Goal: Information Seeking & Learning: Find specific fact

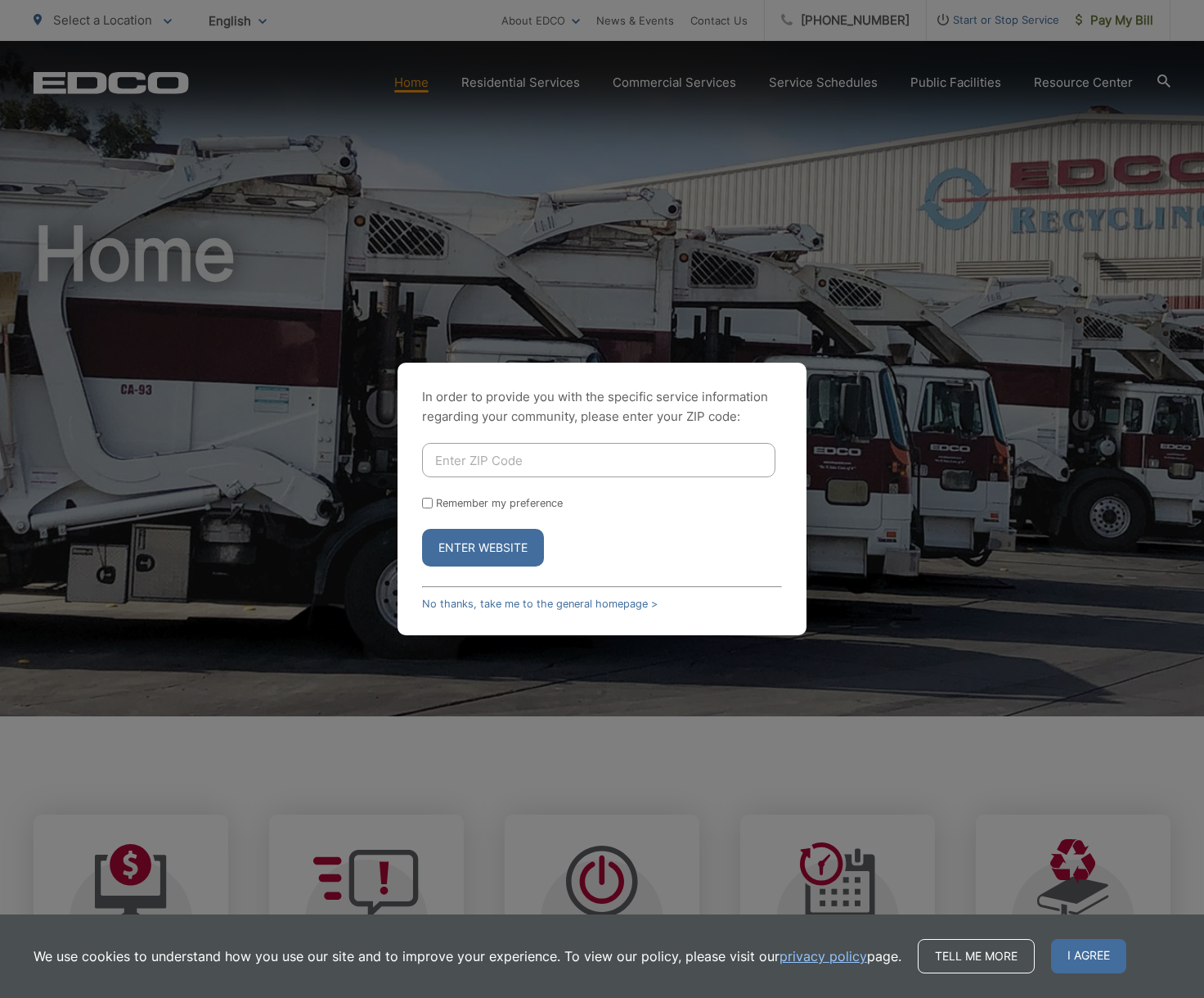
click at [635, 192] on div "In order to provide you with the specific service information regarding your co…" at bounding box center [602, 499] width 1204 height 998
click at [526, 466] on input "Enter ZIP Code" at bounding box center [598, 459] width 354 height 34
type input "92029"
click at [477, 547] on button "Enter Website" at bounding box center [483, 547] width 122 height 38
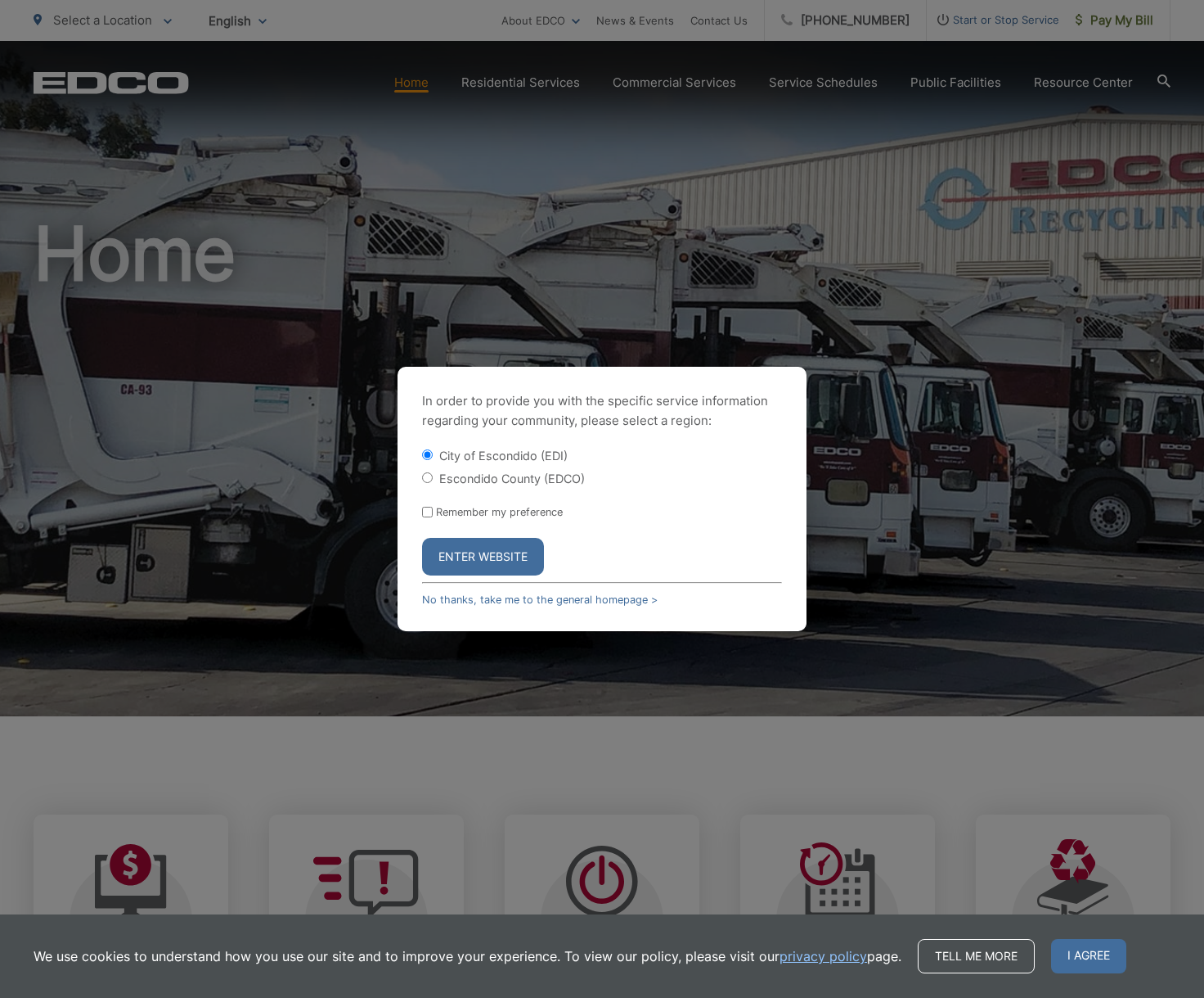
click at [429, 477] on input "Escondido County (EDCO)" at bounding box center [427, 477] width 11 height 11
radio input "true"
click at [490, 559] on button "Enter Website" at bounding box center [483, 556] width 122 height 38
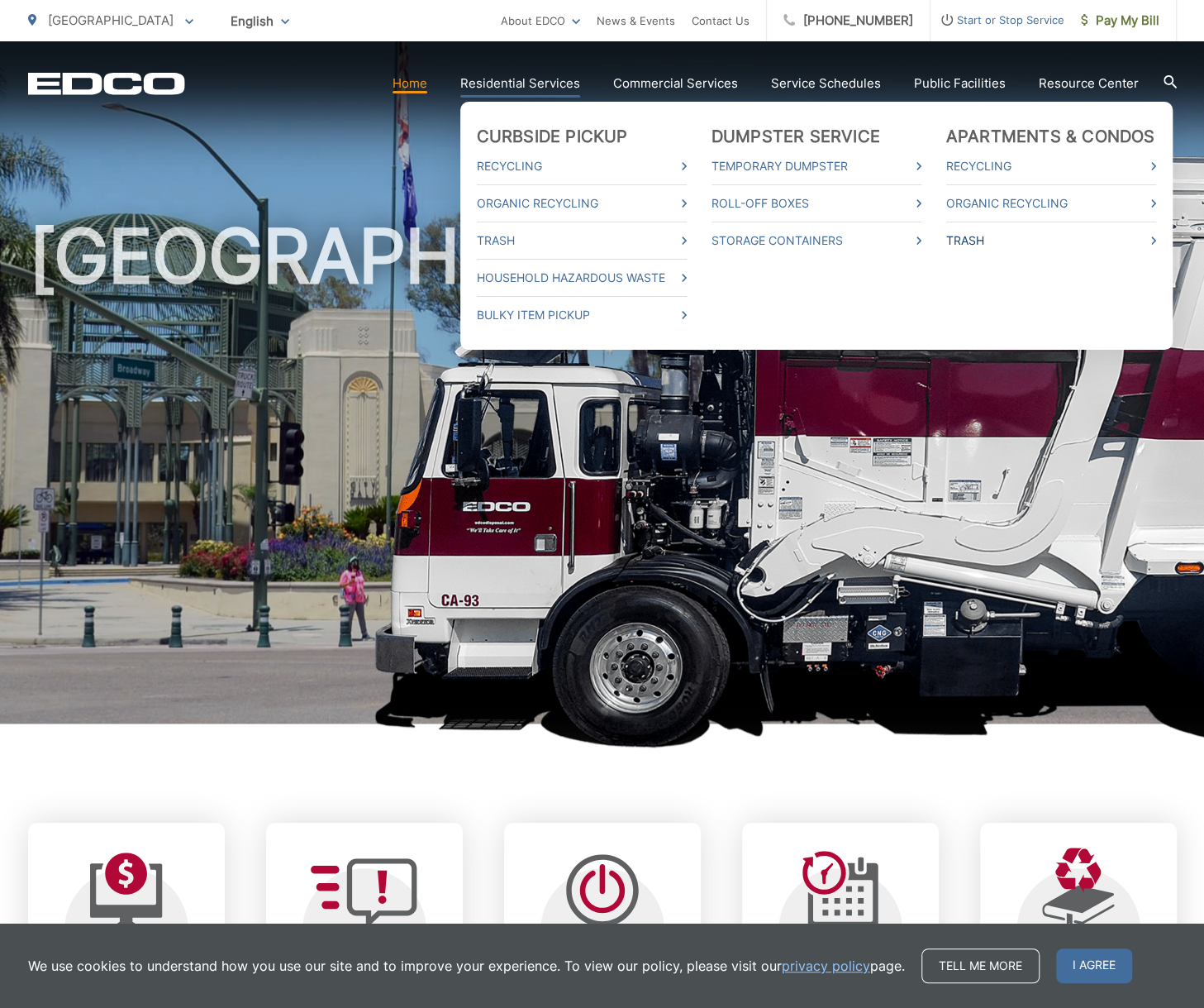
click at [982, 239] on link "Trash" at bounding box center [1052, 240] width 210 height 20
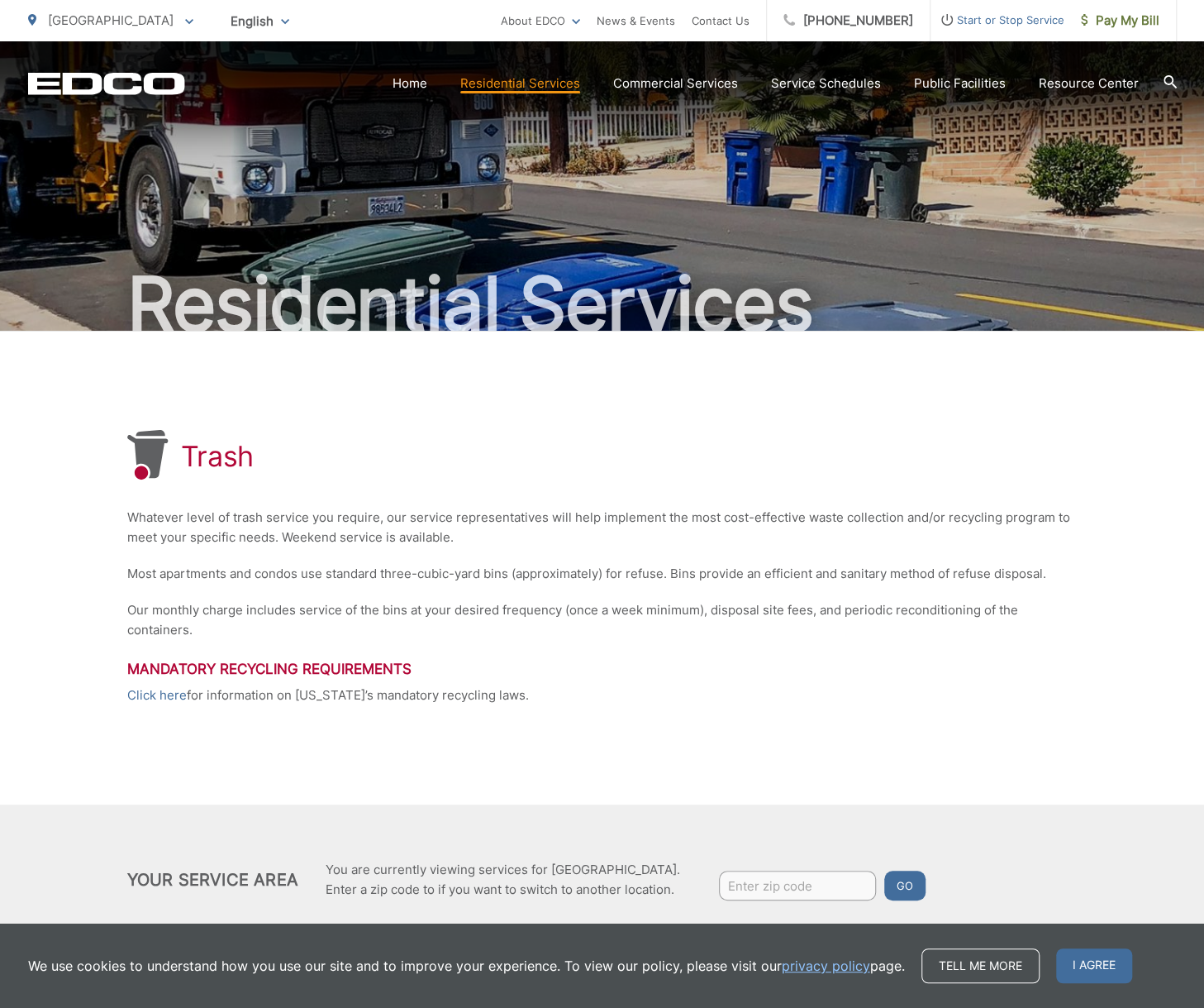
click at [1176, 80] on icon at bounding box center [1170, 82] width 13 height 13
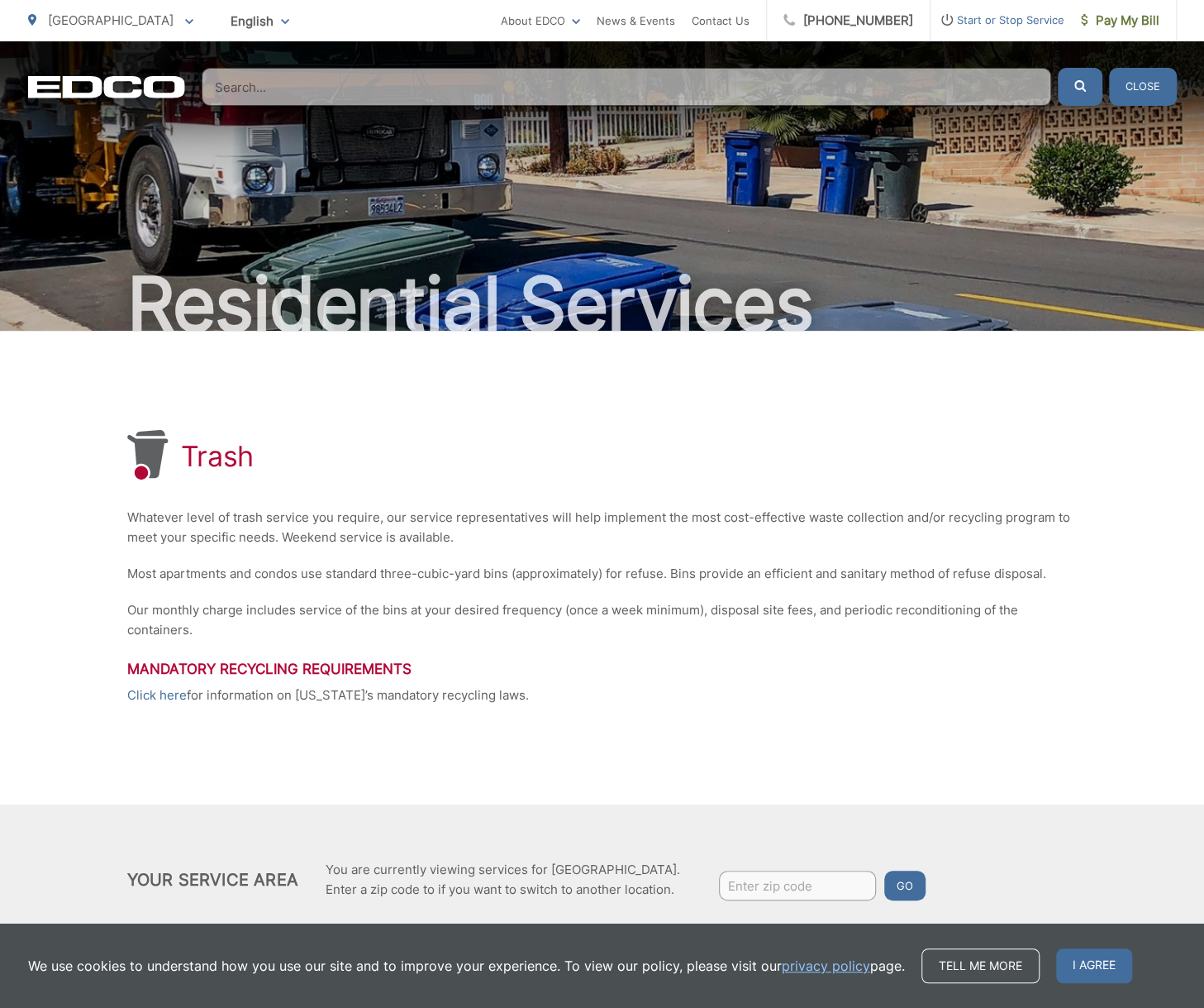
click at [220, 82] on input "Search" at bounding box center [626, 86] width 849 height 38
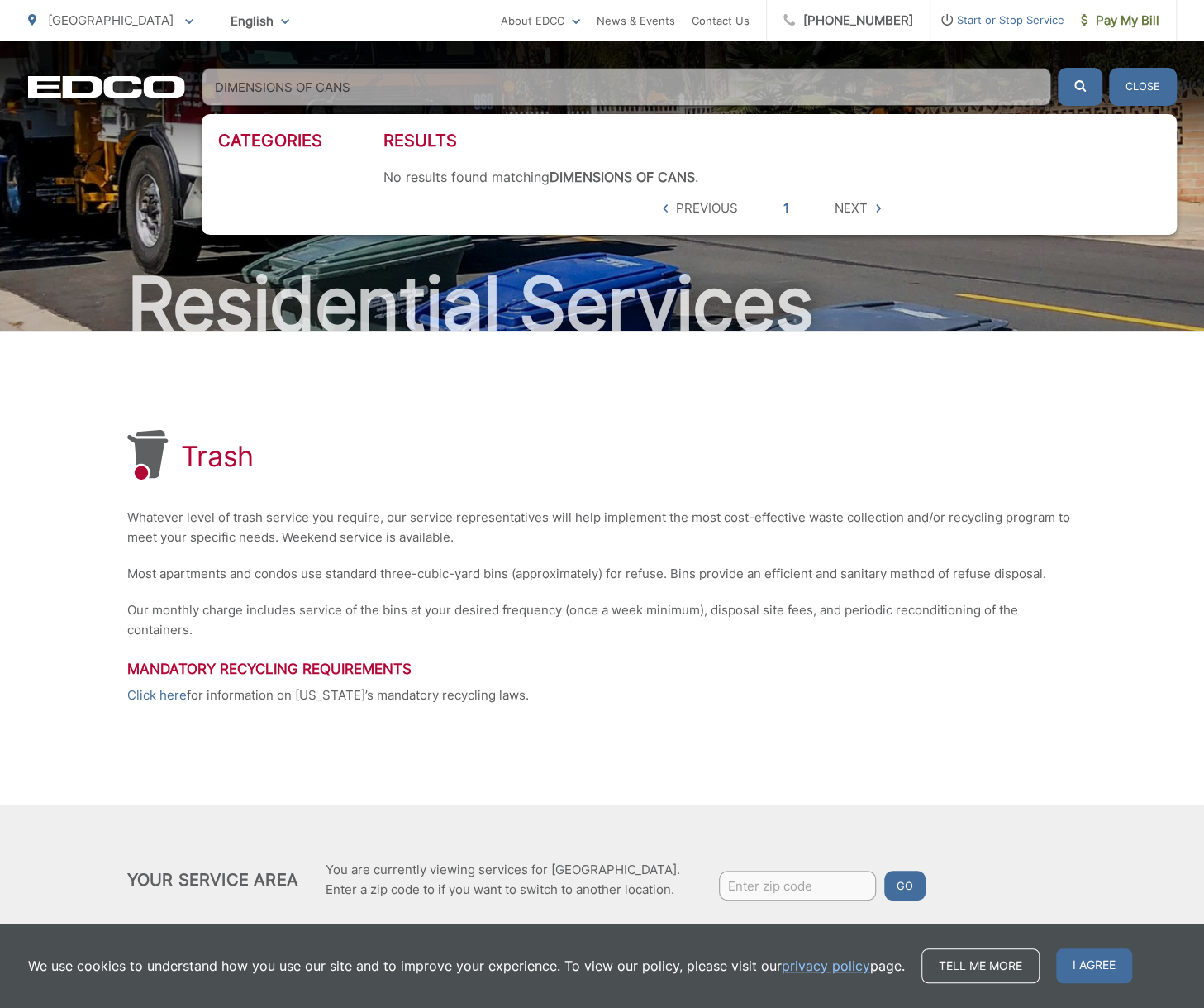
type input "DIMENSIONS OF CANS"
click at [1058, 67] on button "submit" at bounding box center [1080, 86] width 44 height 38
click at [458, 90] on input "DIMENSIONS OF CANS" at bounding box center [626, 86] width 849 height 38
click at [1161, 90] on button "Close" at bounding box center [1143, 86] width 67 height 38
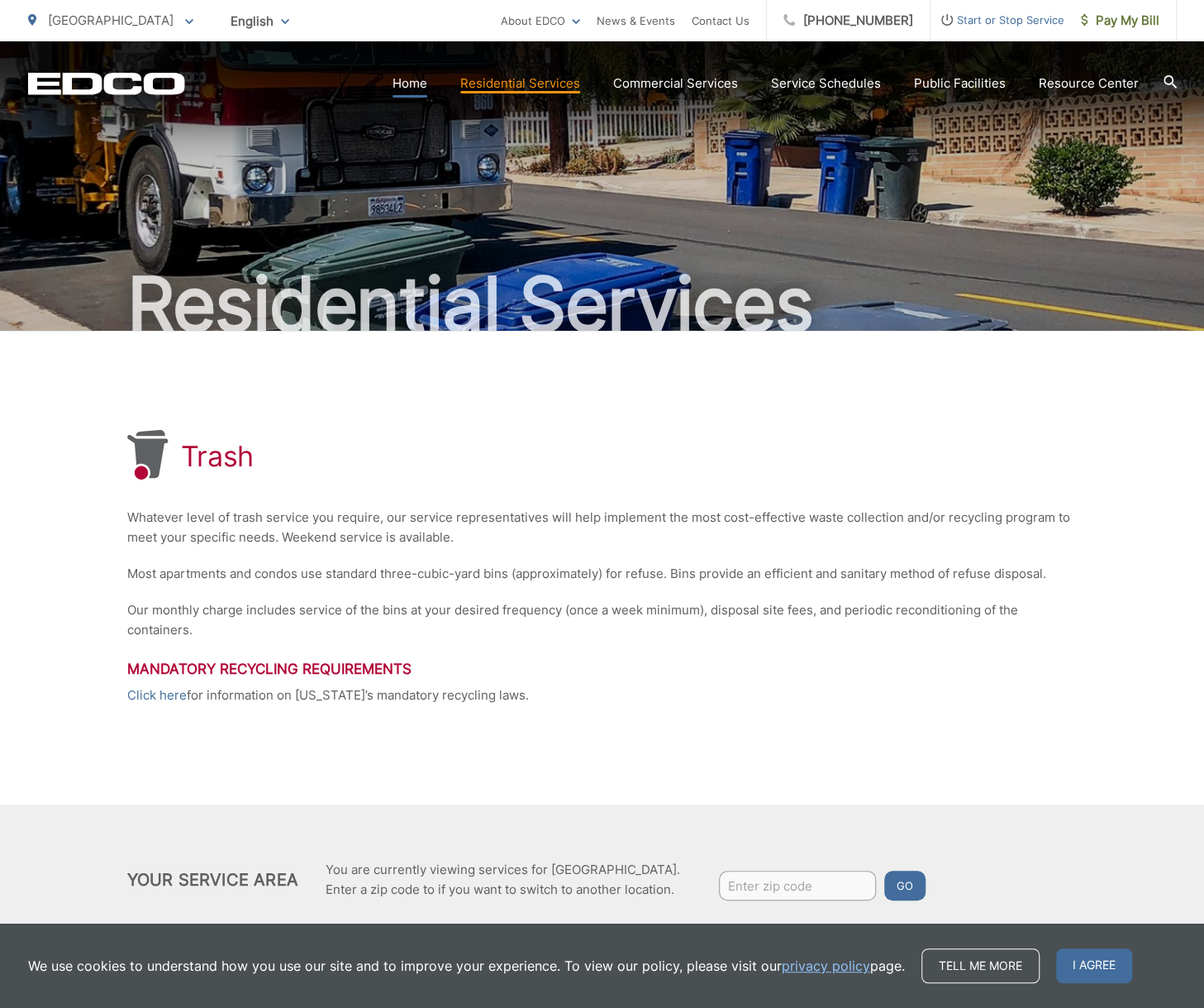
click at [421, 87] on link "Home" at bounding box center [410, 83] width 35 height 20
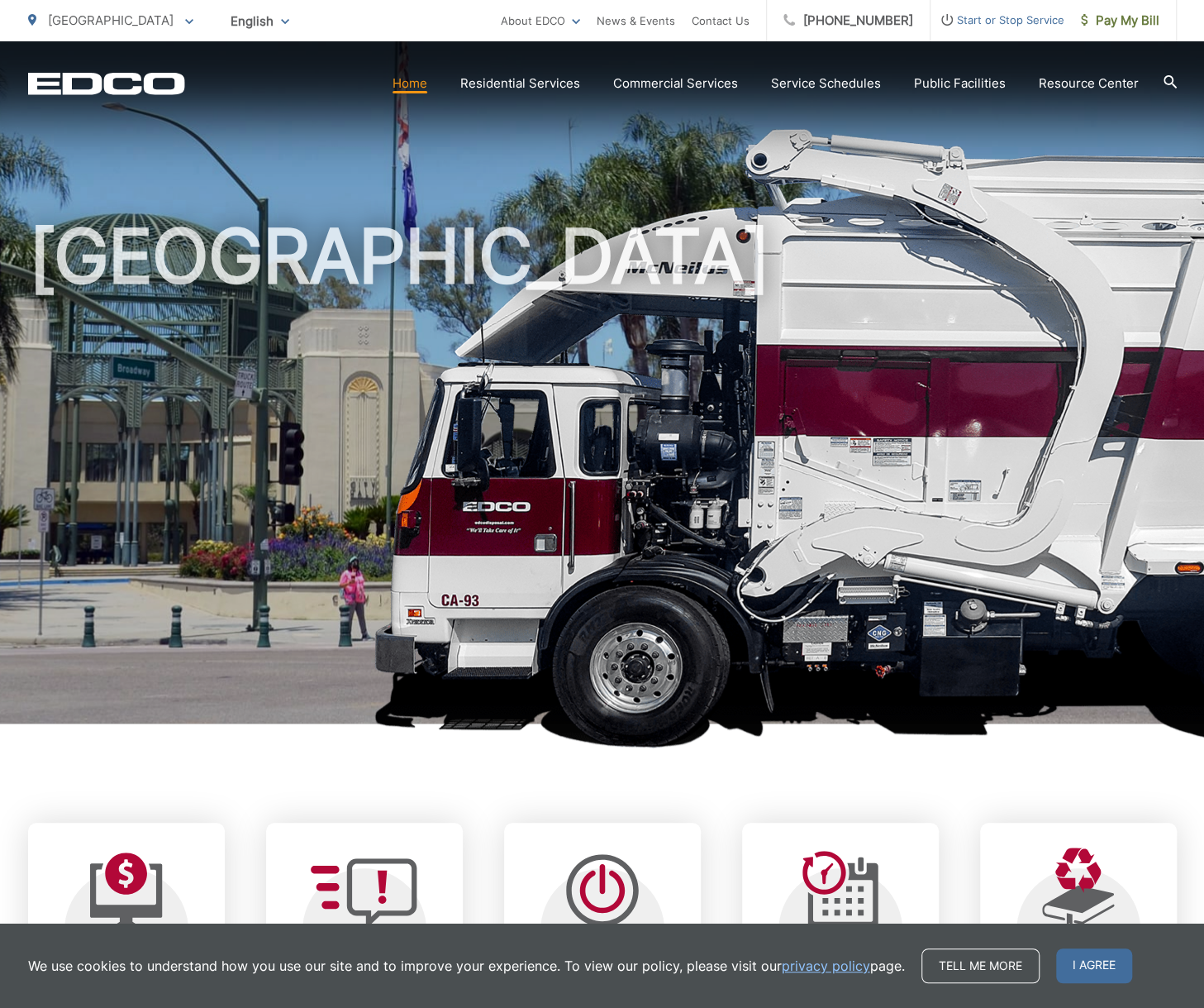
click at [1172, 82] on icon at bounding box center [1169, 82] width 13 height 13
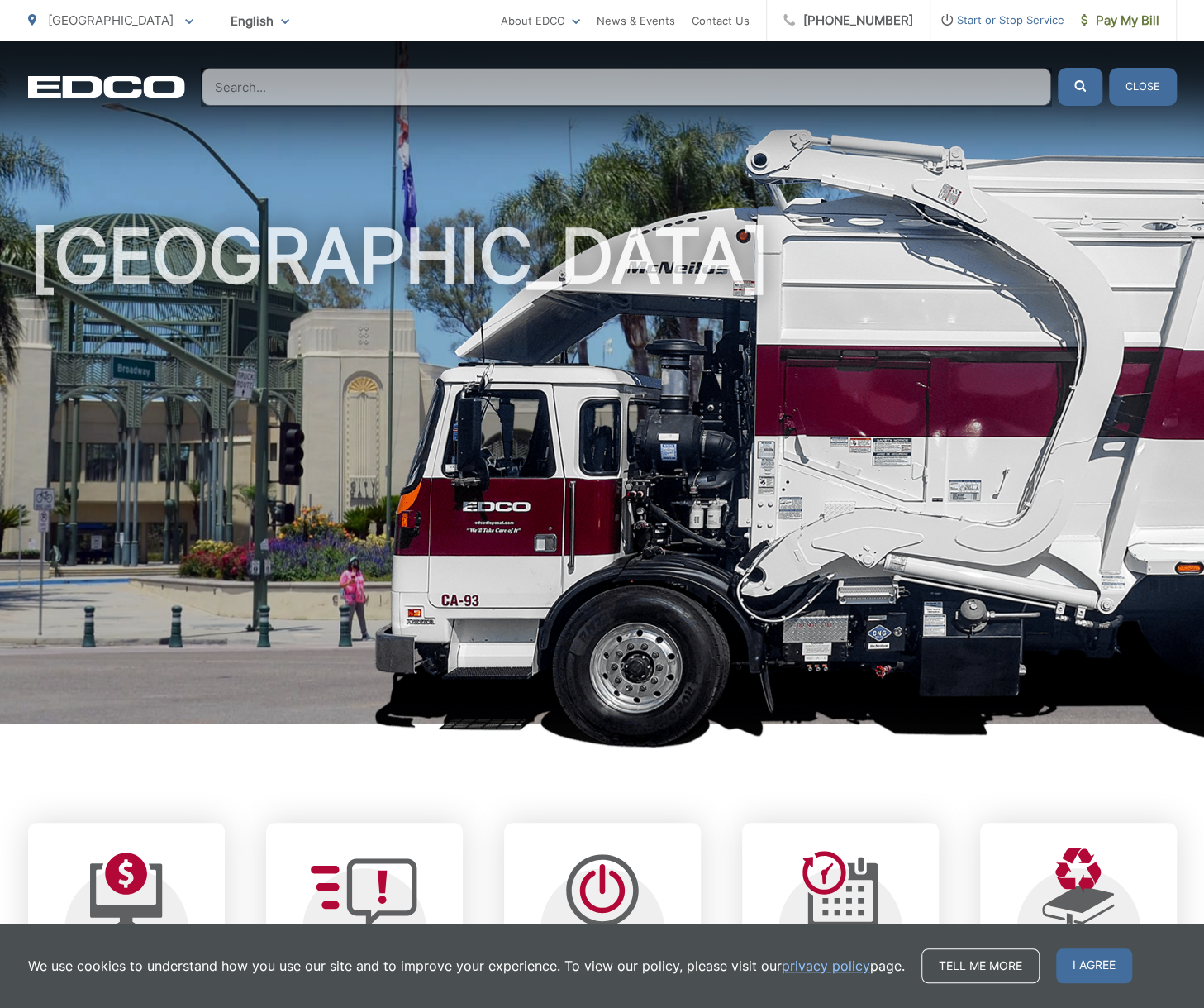
click at [250, 95] on input "Search" at bounding box center [626, 86] width 849 height 38
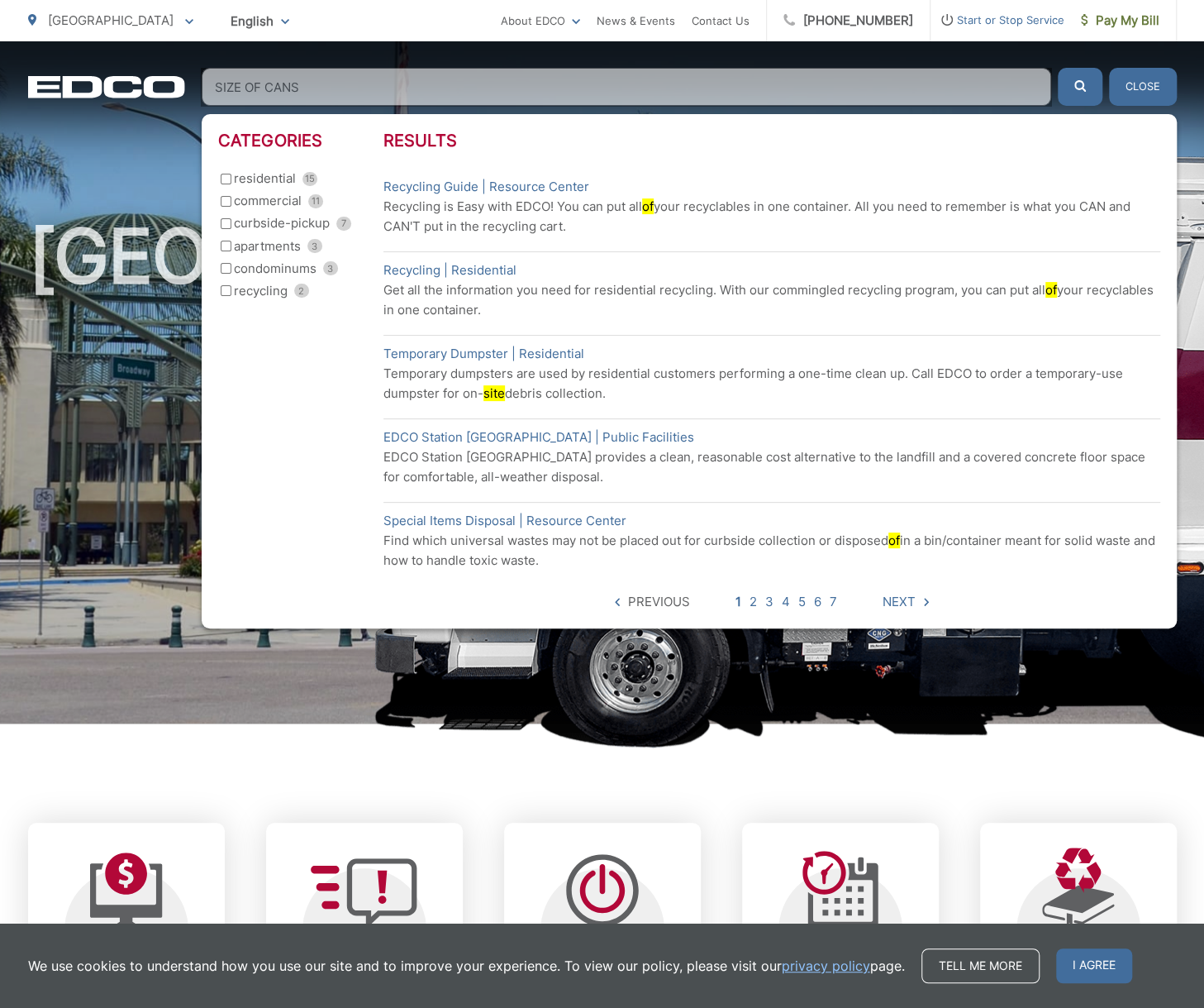
type input "SIZE OF CANS"
click at [1058, 67] on button "submit" at bounding box center [1080, 86] width 44 height 38
click at [562, 183] on link "Recycling Guide | Resource Center" at bounding box center [487, 187] width 206 height 20
